Goal: Information Seeking & Learning: Learn about a topic

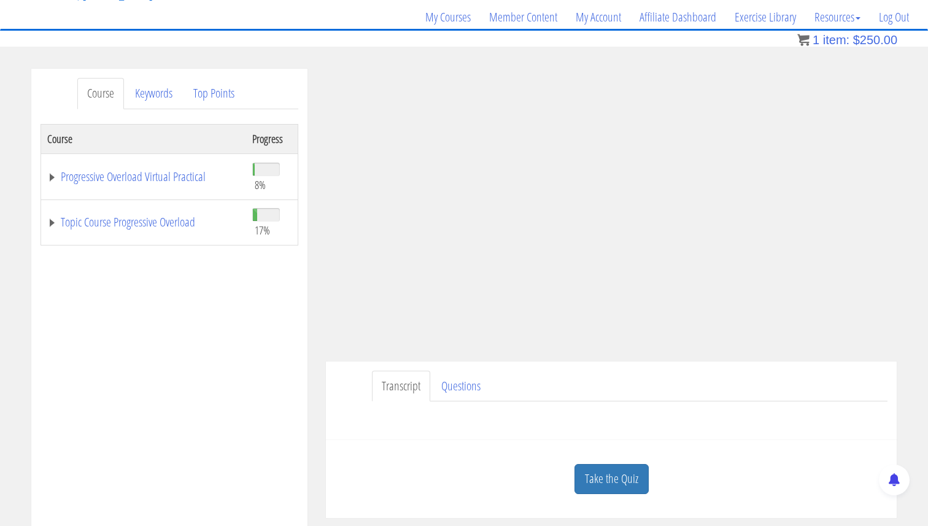
scroll to position [95, 0]
click at [616, 477] on link "Take the Quiz" at bounding box center [611, 476] width 74 height 30
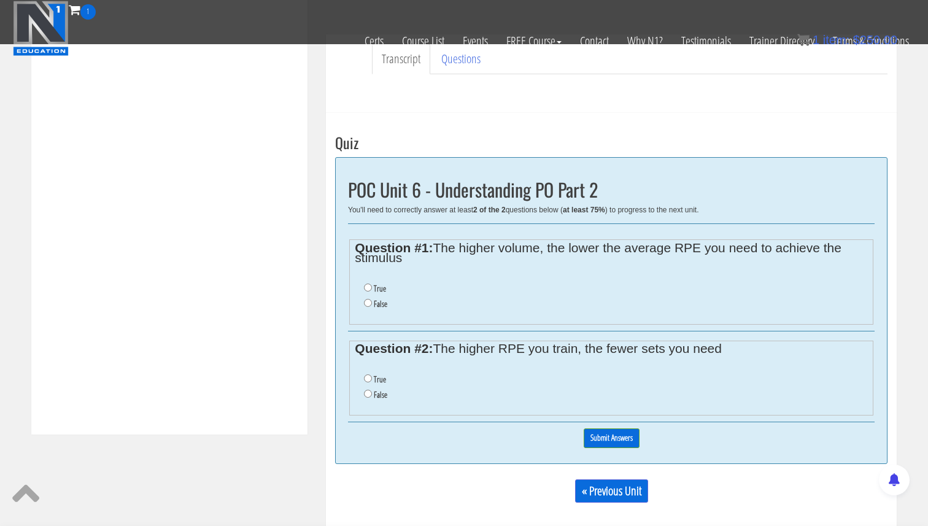
scroll to position [333, 0]
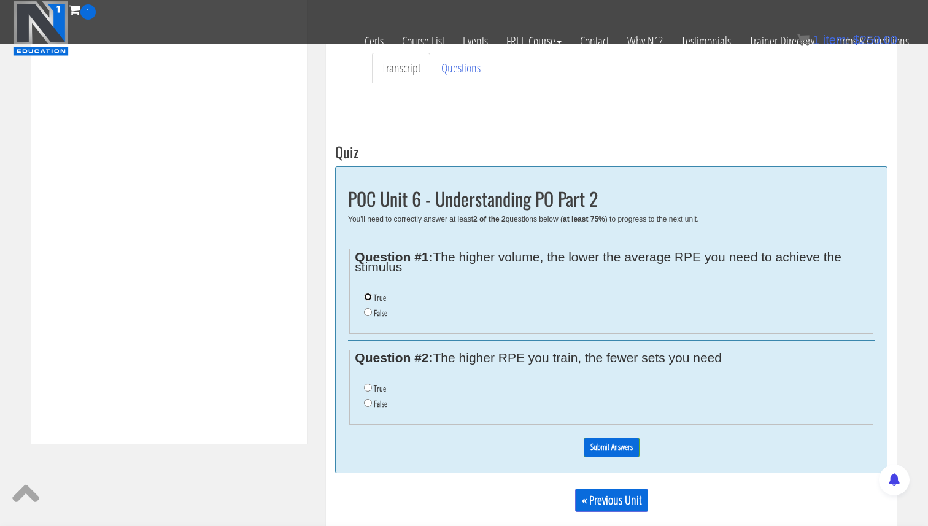
click at [368, 293] on input "True" at bounding box center [368, 297] width 8 height 8
radio input "true"
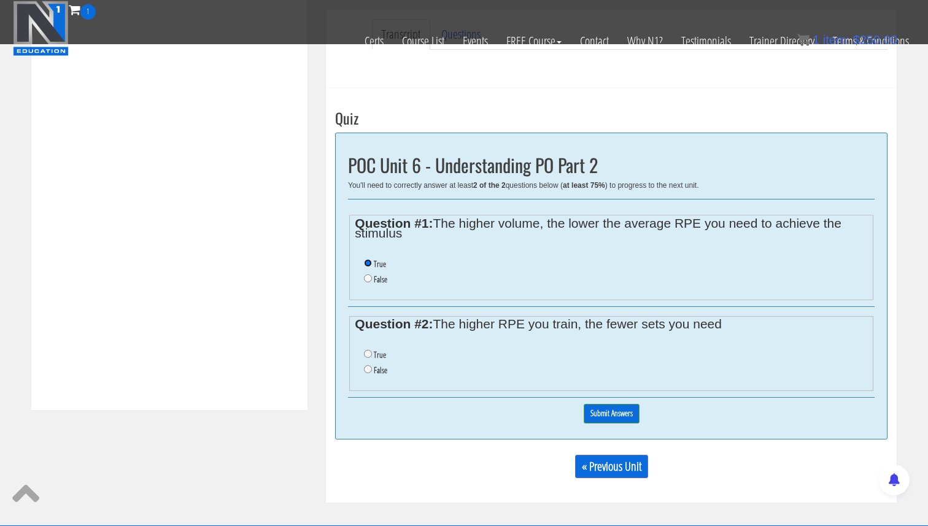
scroll to position [384, 0]
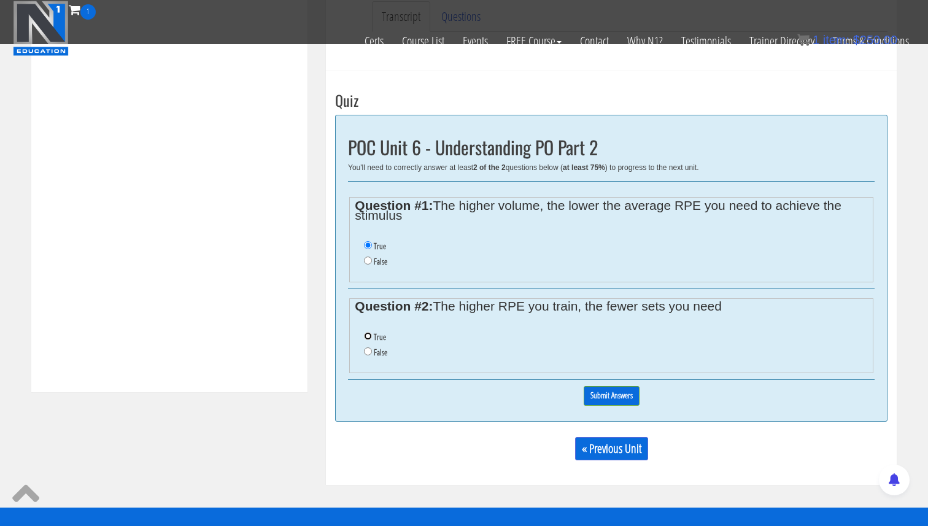
click at [371, 333] on input "True" at bounding box center [368, 336] width 8 height 8
radio input "true"
click at [636, 388] on input "Submit Answers" at bounding box center [611, 395] width 56 height 19
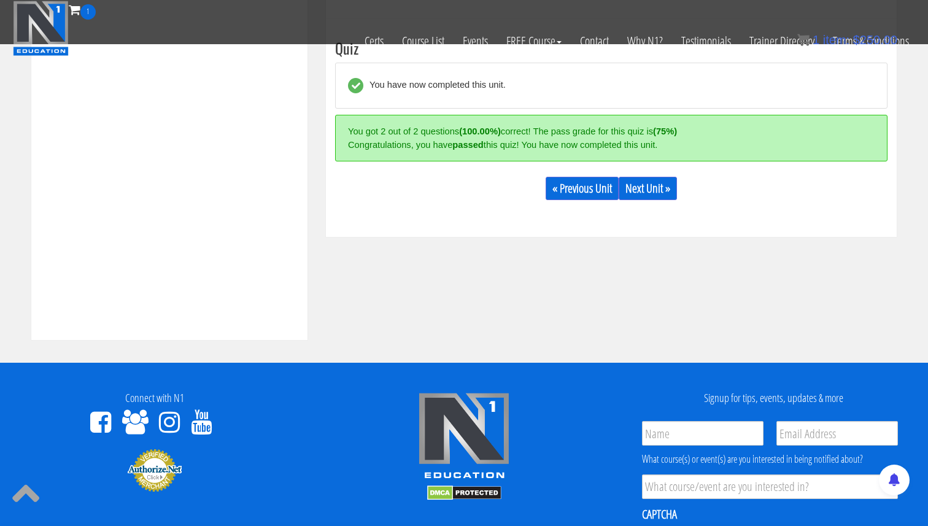
scroll to position [437, 0]
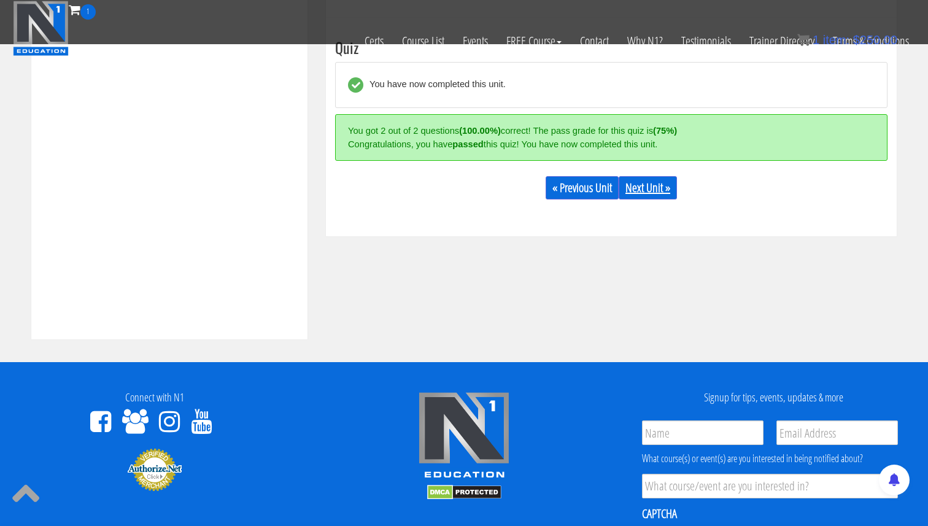
click at [648, 185] on link "Next Unit »" at bounding box center [647, 187] width 58 height 23
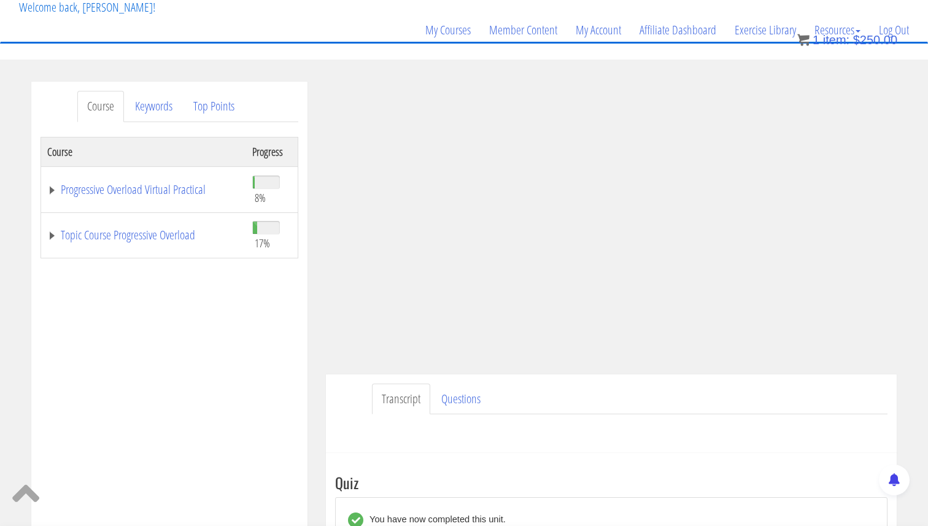
scroll to position [83, 0]
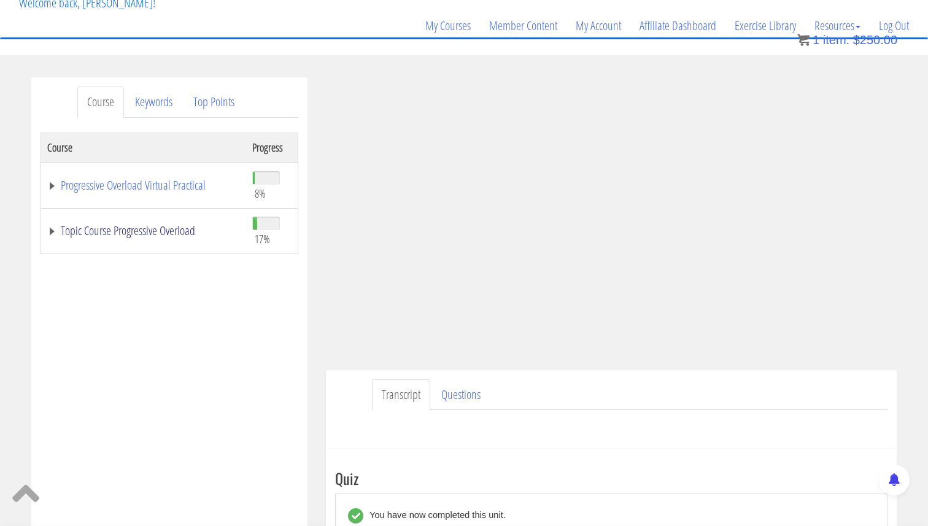
click at [53, 233] on link "Topic Course Progressive Overload" at bounding box center [143, 231] width 193 height 12
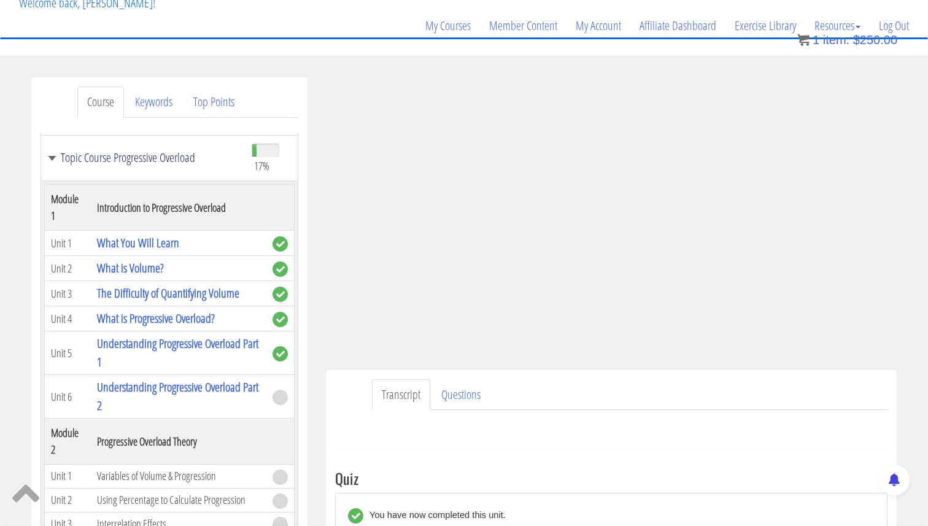
scroll to position [174, 0]
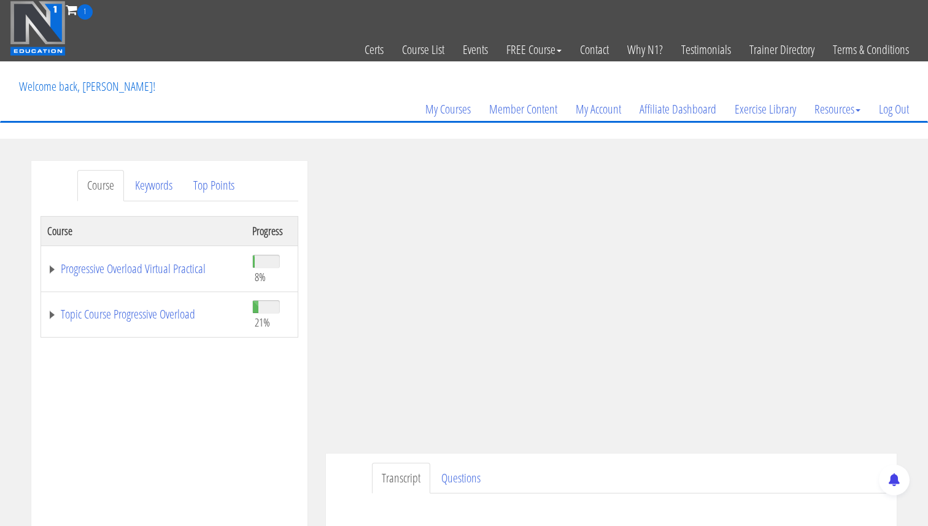
scroll to position [26, 0]
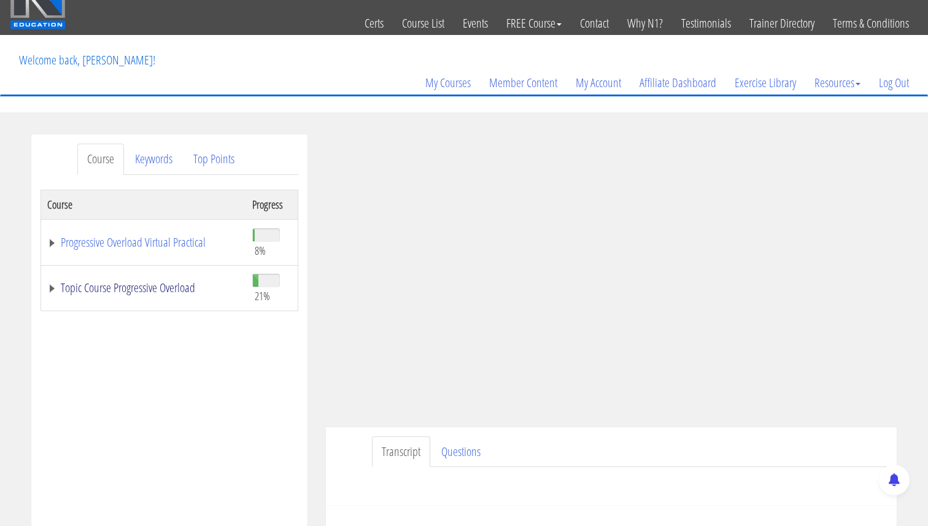
click at [50, 284] on link "Topic Course Progressive Overload" at bounding box center [143, 288] width 193 height 12
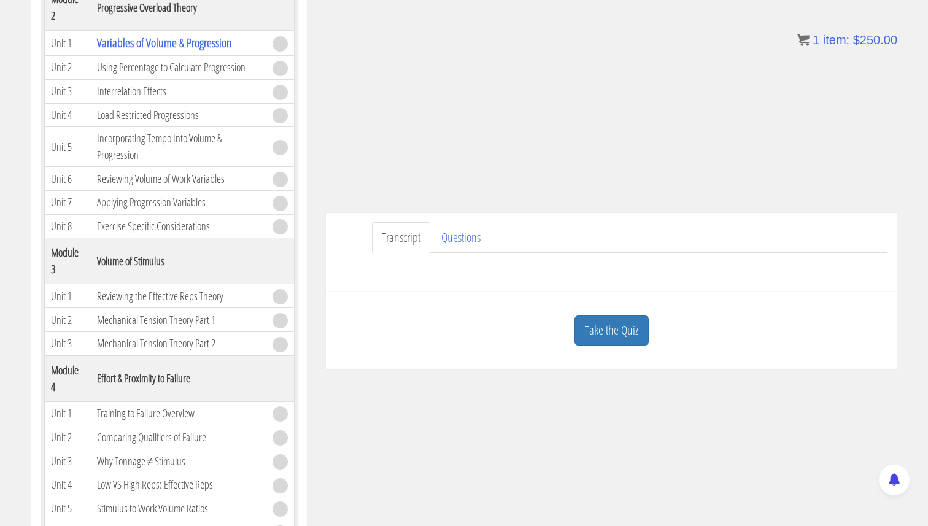
scroll to position [253, 0]
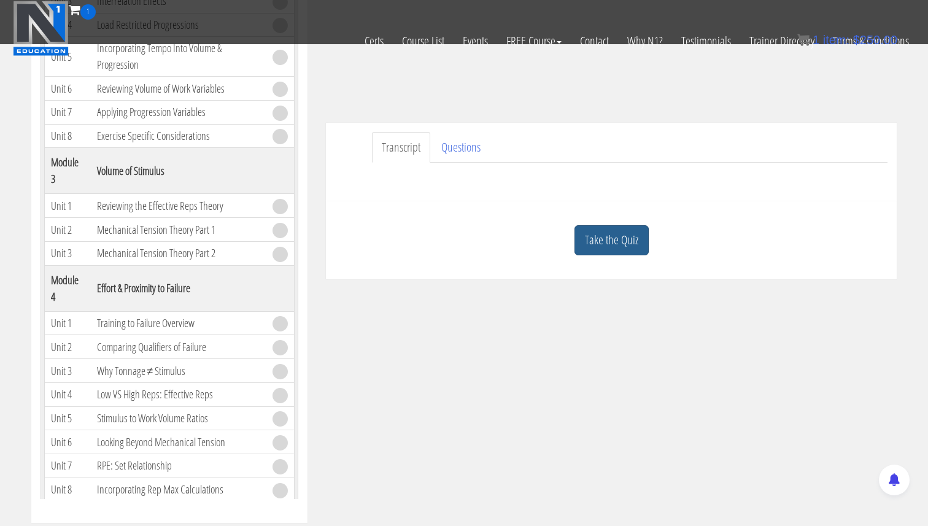
click at [607, 244] on link "Take the Quiz" at bounding box center [611, 240] width 74 height 30
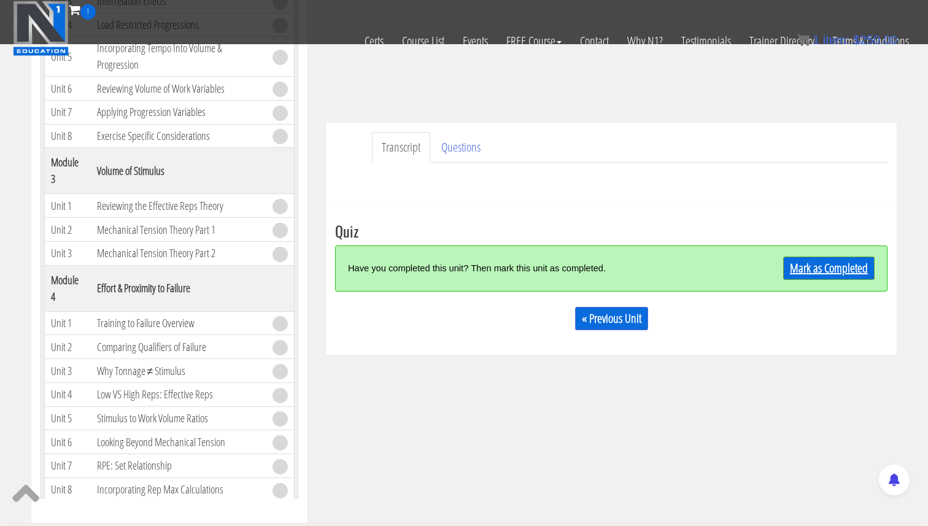
click at [819, 267] on link "Mark as Completed" at bounding box center [828, 267] width 91 height 23
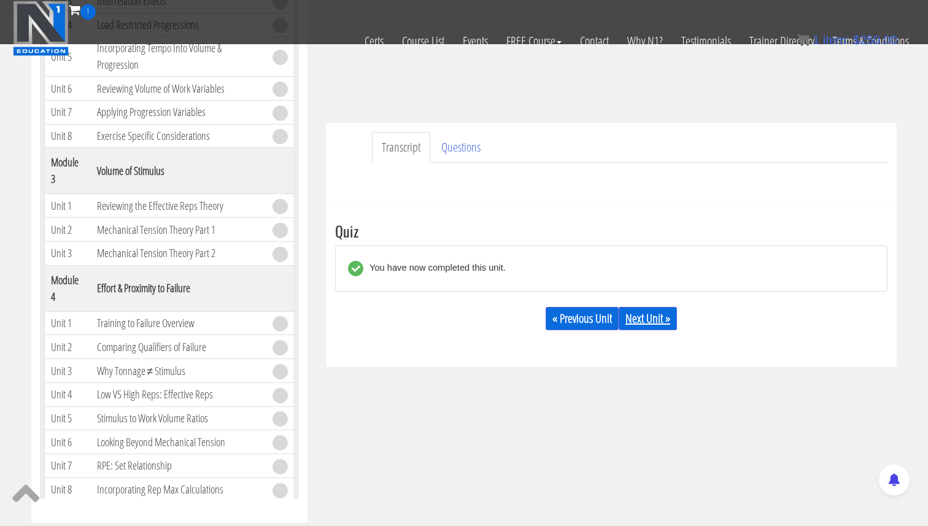
click at [653, 313] on link "Next Unit »" at bounding box center [647, 318] width 58 height 23
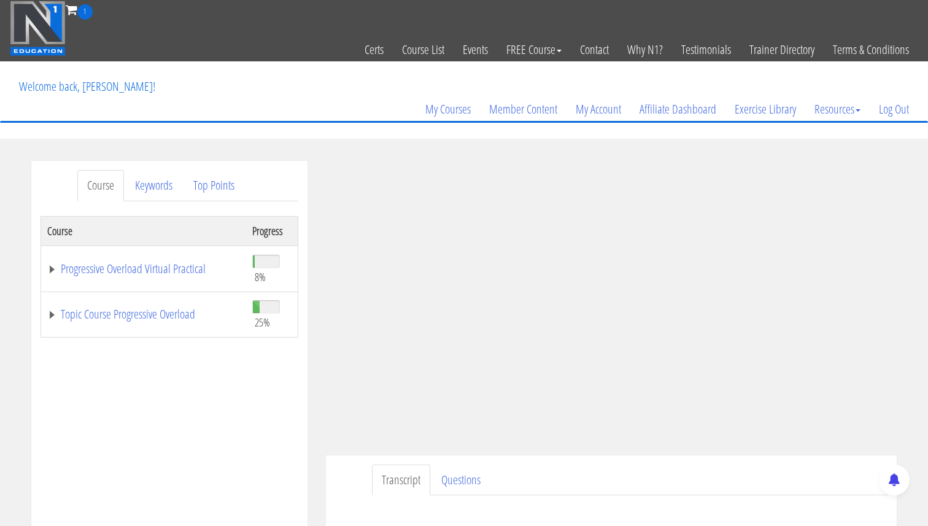
scroll to position [25, 0]
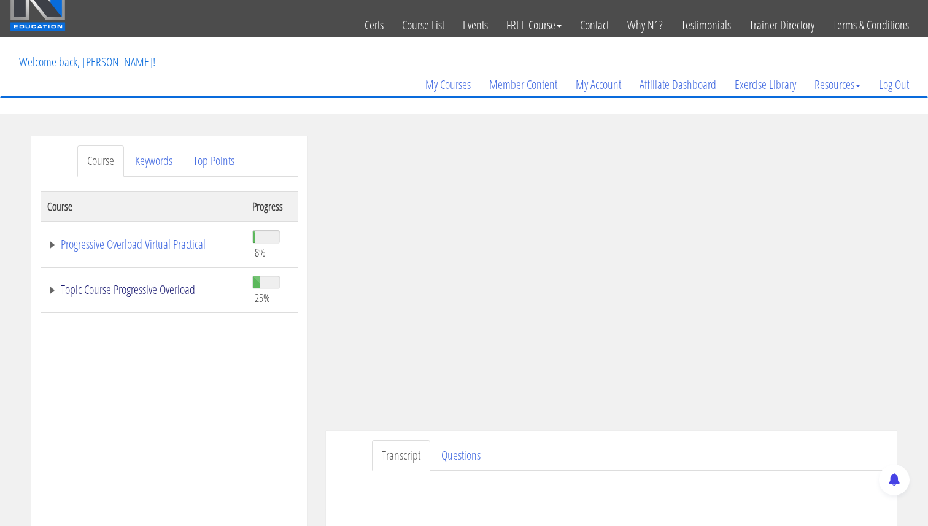
click at [54, 288] on link "Topic Course Progressive Overload" at bounding box center [143, 289] width 193 height 12
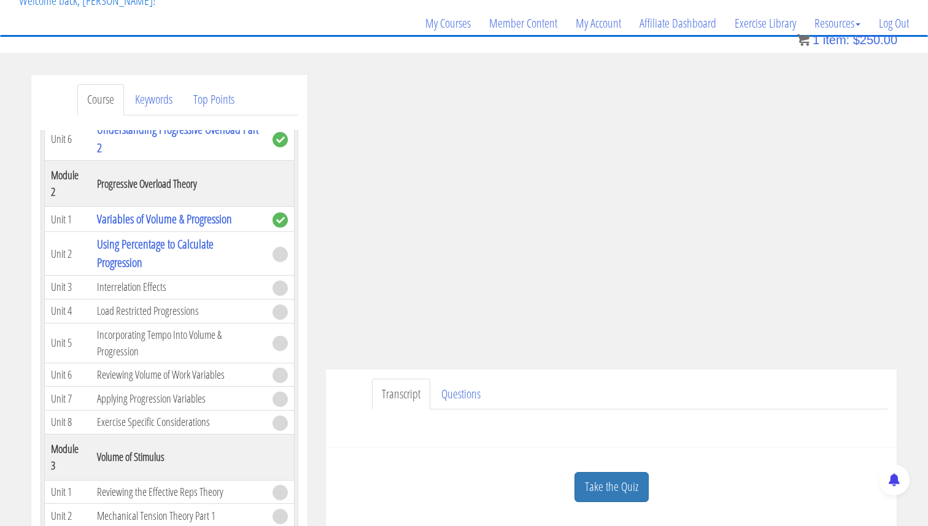
scroll to position [105, 0]
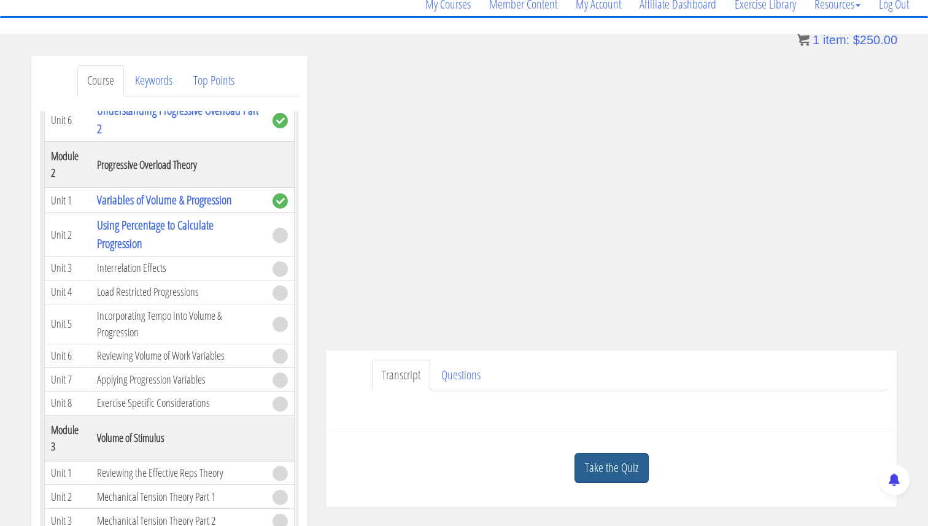
click at [620, 475] on link "Take the Quiz" at bounding box center [611, 468] width 74 height 30
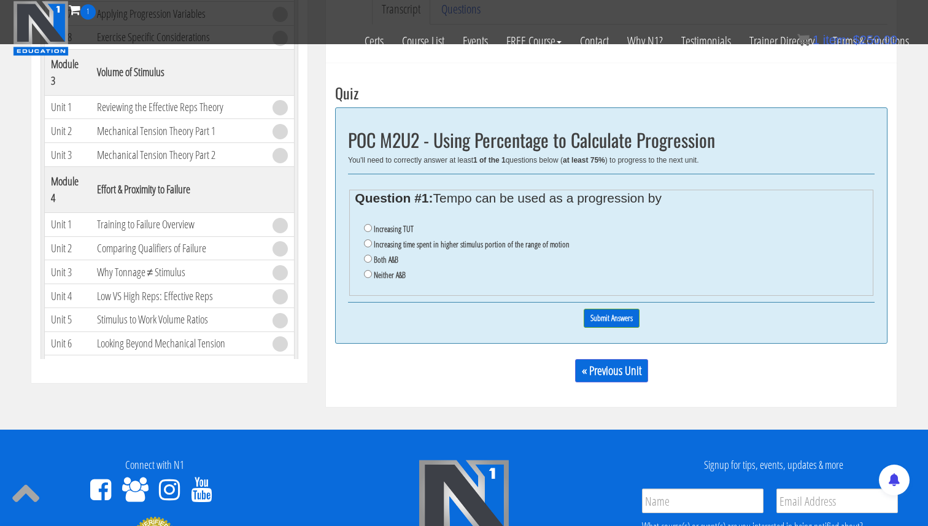
scroll to position [299, 0]
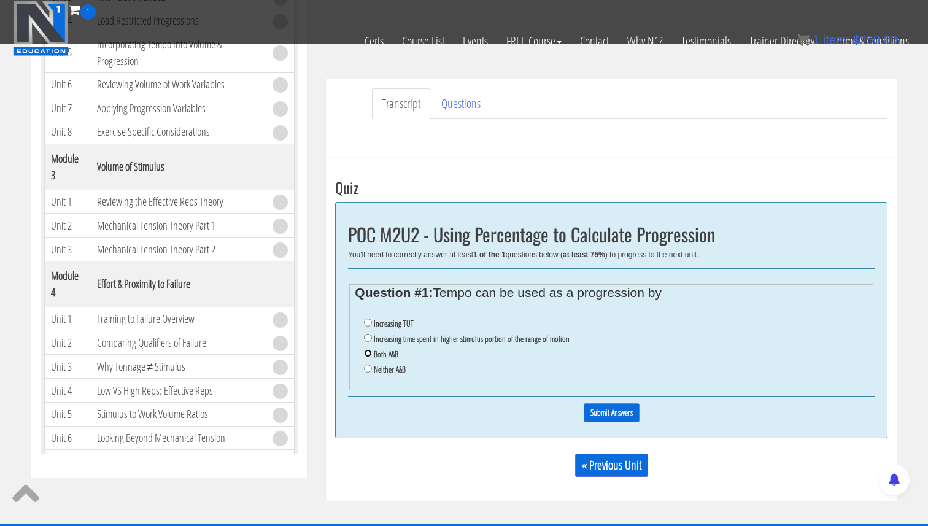
click at [368, 355] on input "Both A&B" at bounding box center [368, 353] width 8 height 8
radio input "true"
click at [622, 417] on input "Submit Answers" at bounding box center [611, 412] width 56 height 19
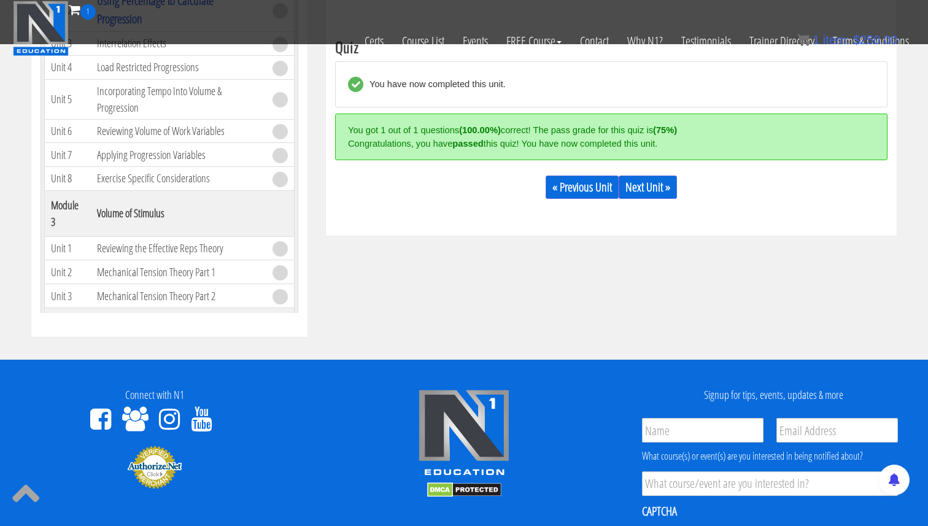
scroll to position [132, 0]
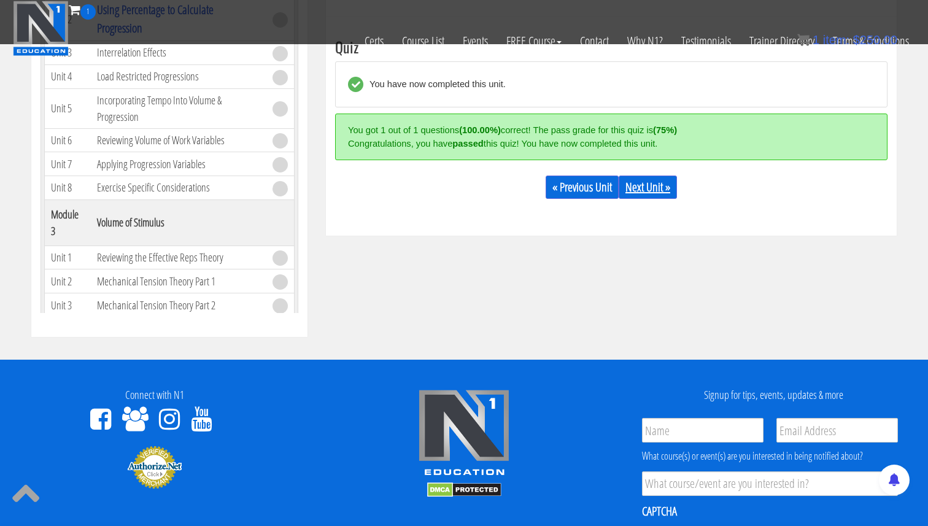
click at [643, 185] on link "Next Unit »" at bounding box center [647, 186] width 58 height 23
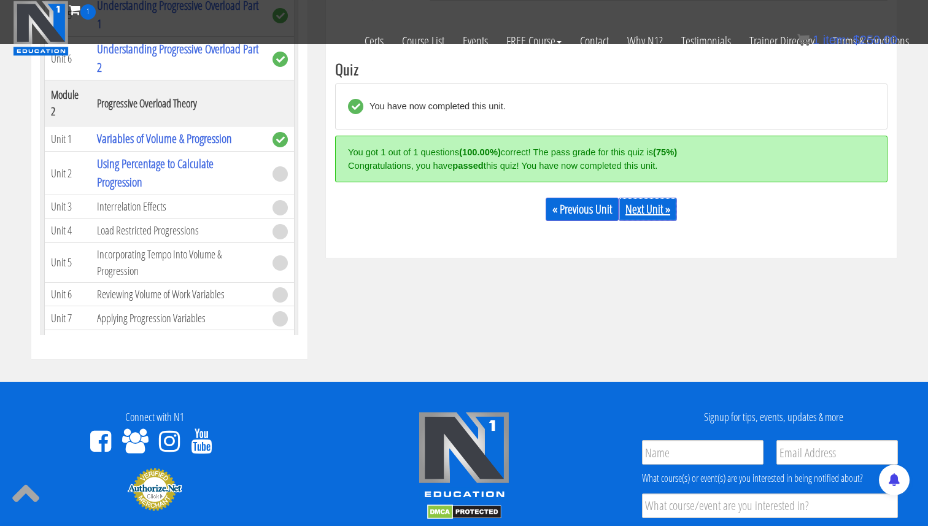
scroll to position [1, 0]
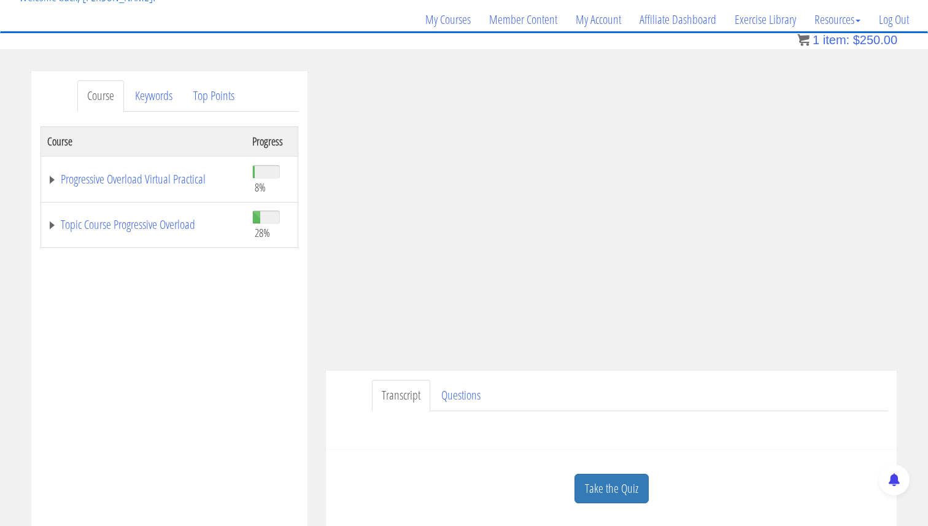
scroll to position [91, 0]
click at [599, 493] on link "Take the Quiz" at bounding box center [611, 487] width 74 height 30
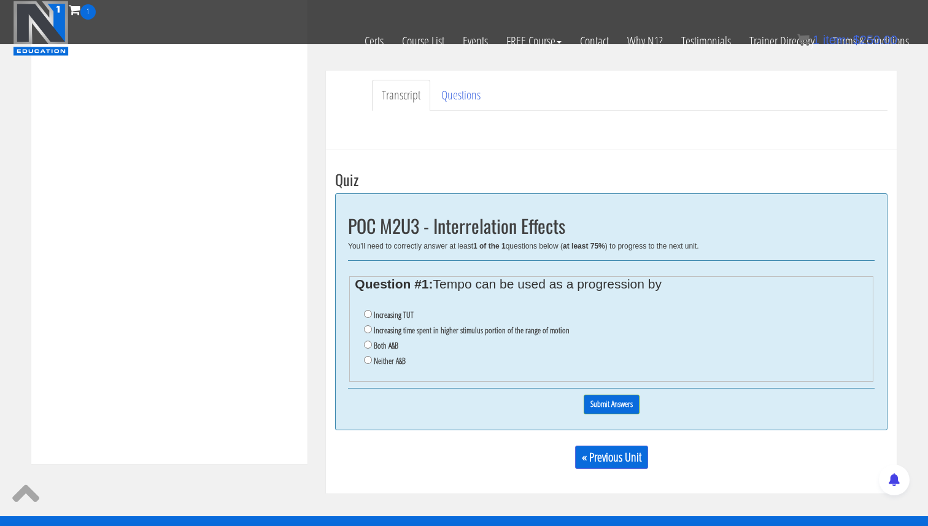
scroll to position [319, 0]
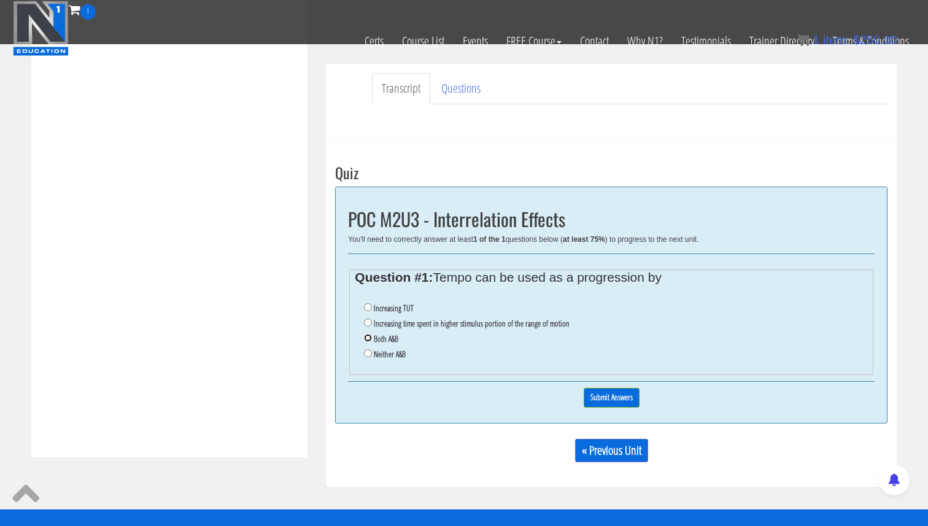
click at [367, 336] on input "Both A&B" at bounding box center [368, 338] width 8 height 8
radio input "true"
click at [616, 397] on input "Submit Answers" at bounding box center [611, 397] width 56 height 19
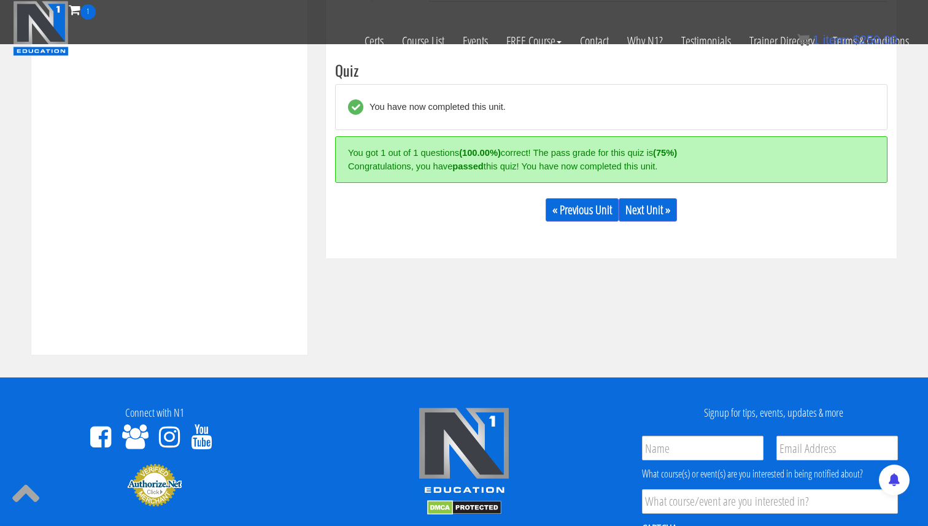
scroll to position [444, 0]
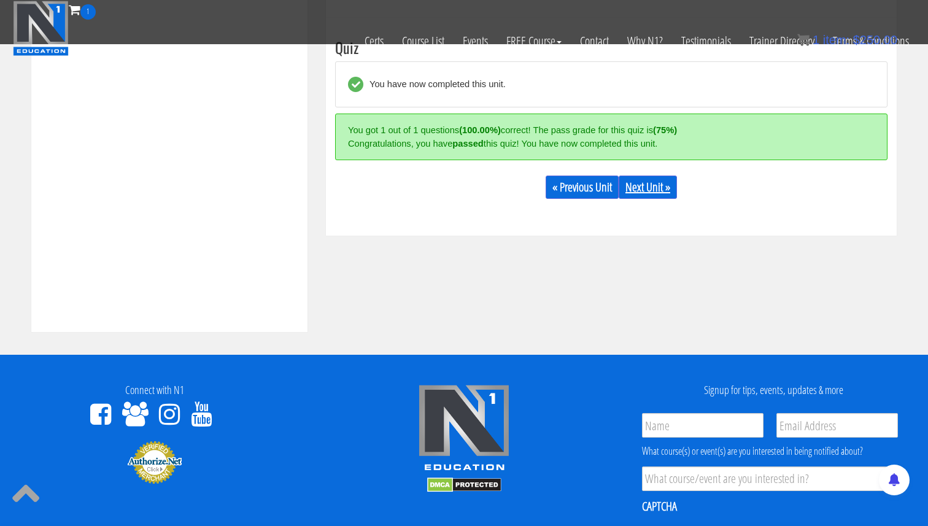
click at [650, 197] on link "Next Unit »" at bounding box center [647, 186] width 58 height 23
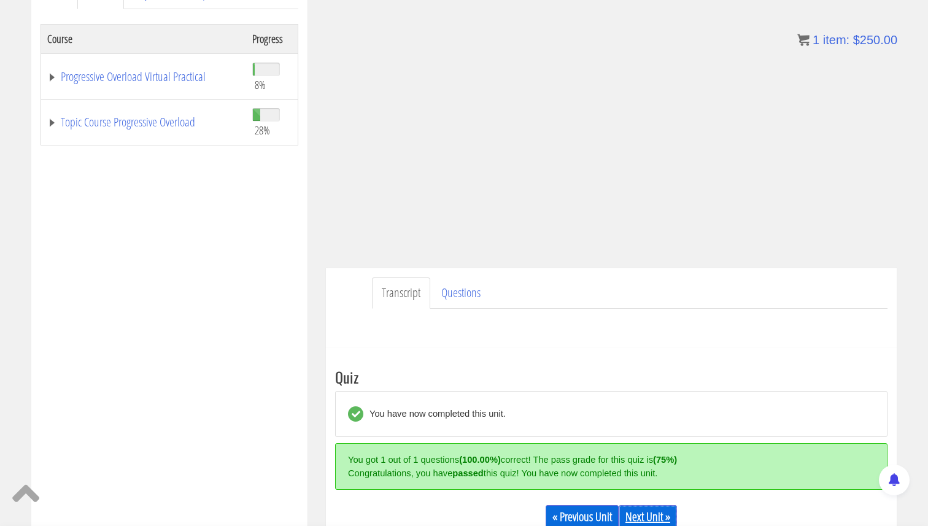
scroll to position [0, 0]
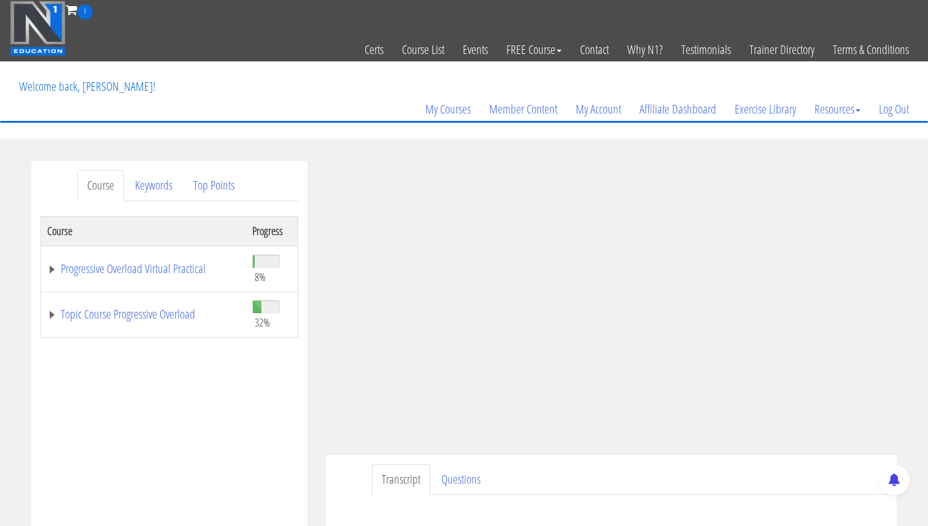
scroll to position [74, 0]
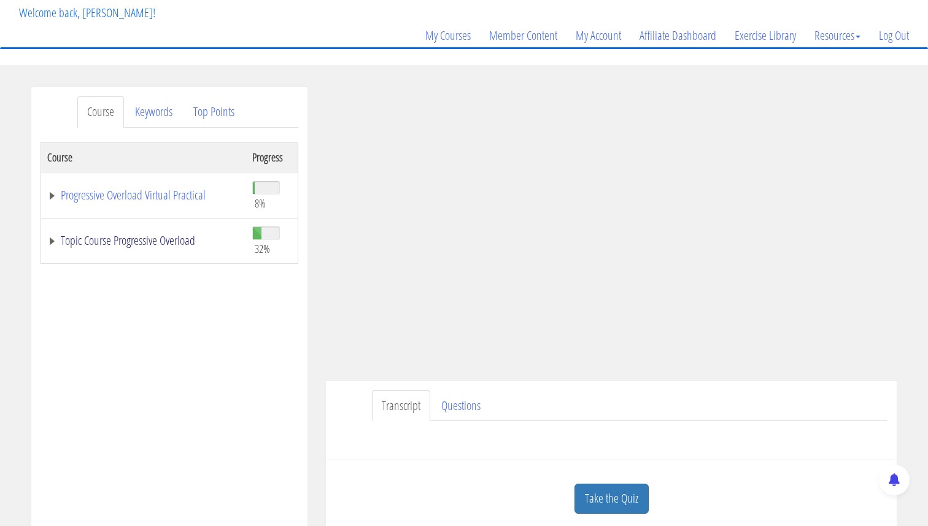
click at [52, 241] on link "Topic Course Progressive Overload" at bounding box center [143, 240] width 193 height 12
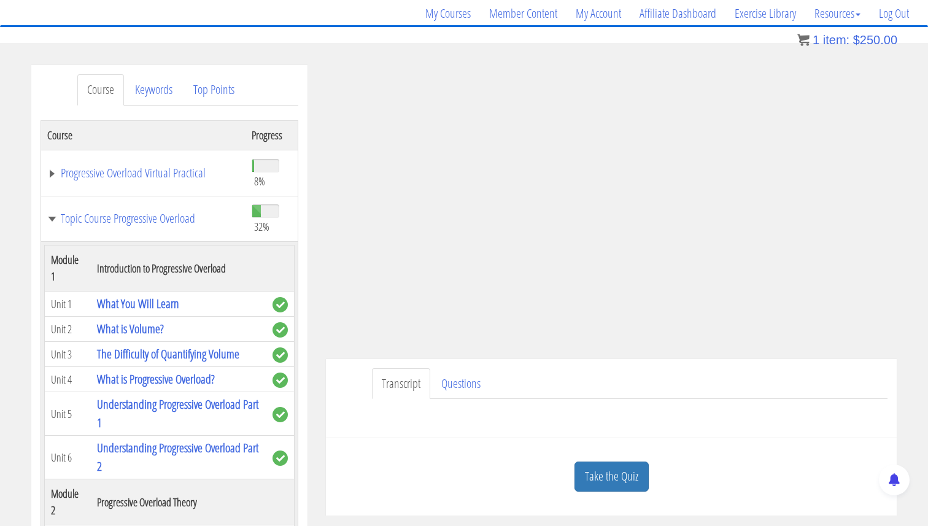
scroll to position [42, 0]
